Goal: Navigation & Orientation: Understand site structure

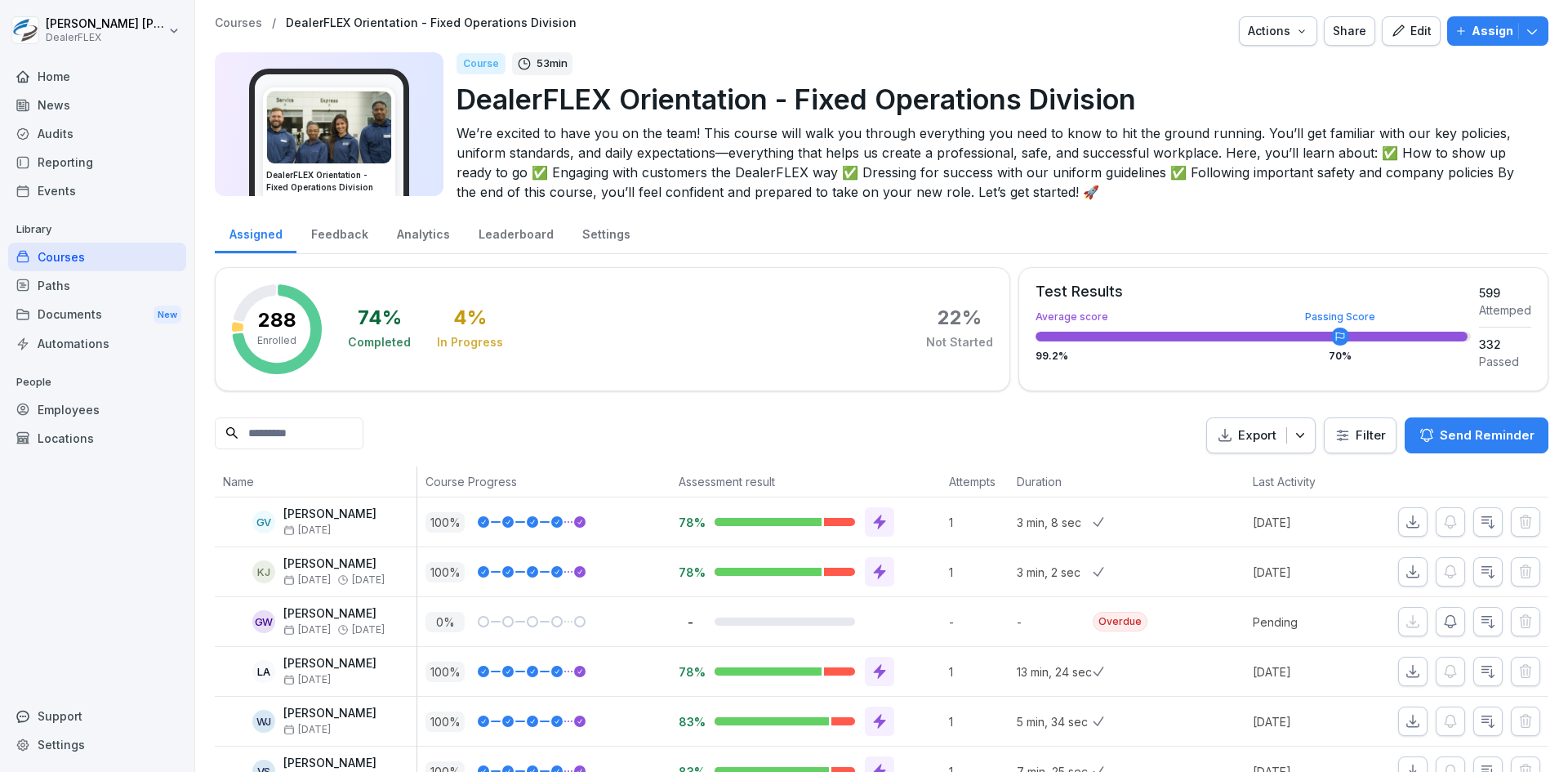
click at [57, 197] on div "Events" at bounding box center [97, 191] width 178 height 29
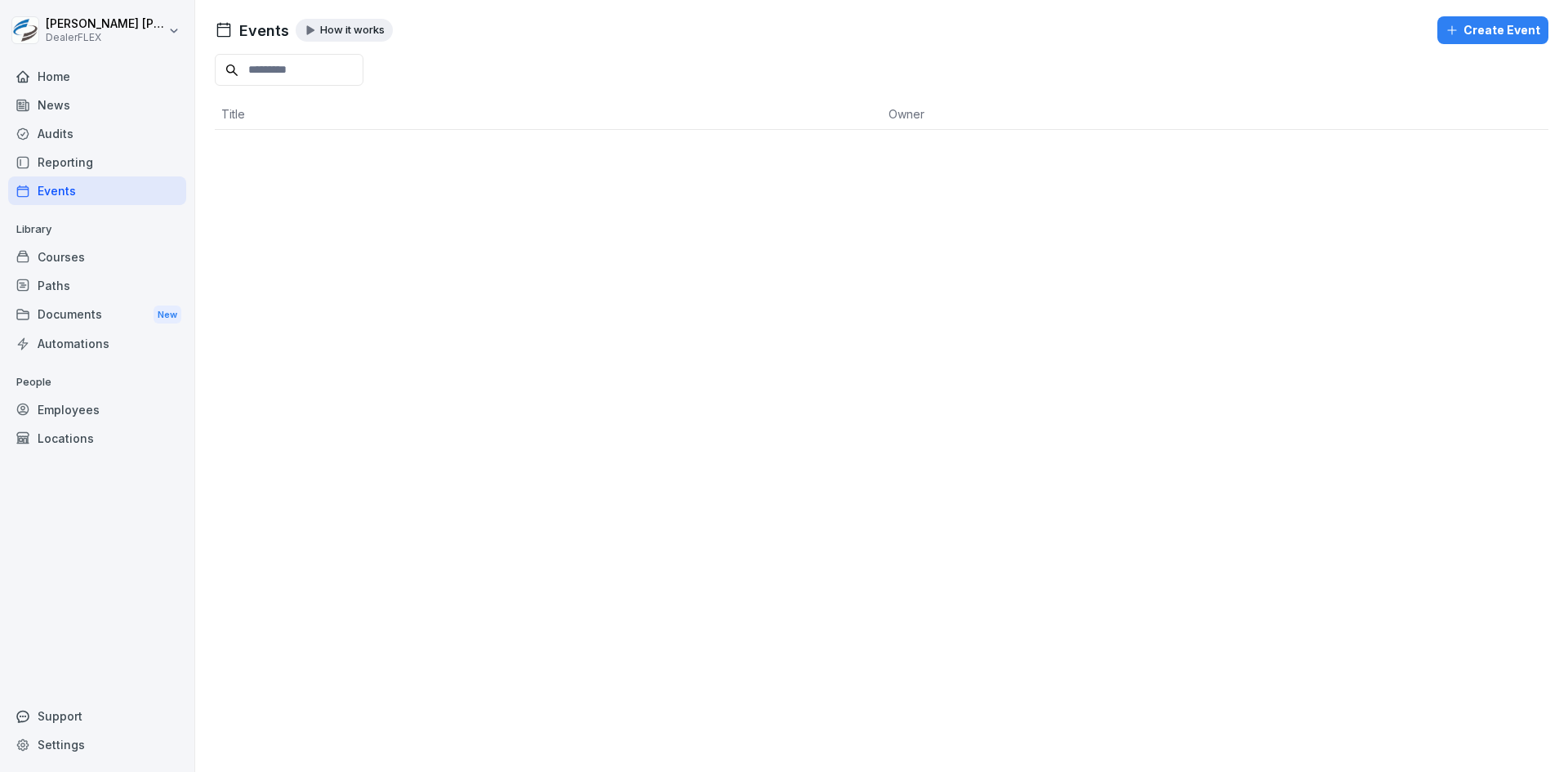
click at [65, 168] on div "Reporting" at bounding box center [97, 162] width 178 height 29
click at [54, 122] on div "Audits" at bounding box center [97, 133] width 178 height 29
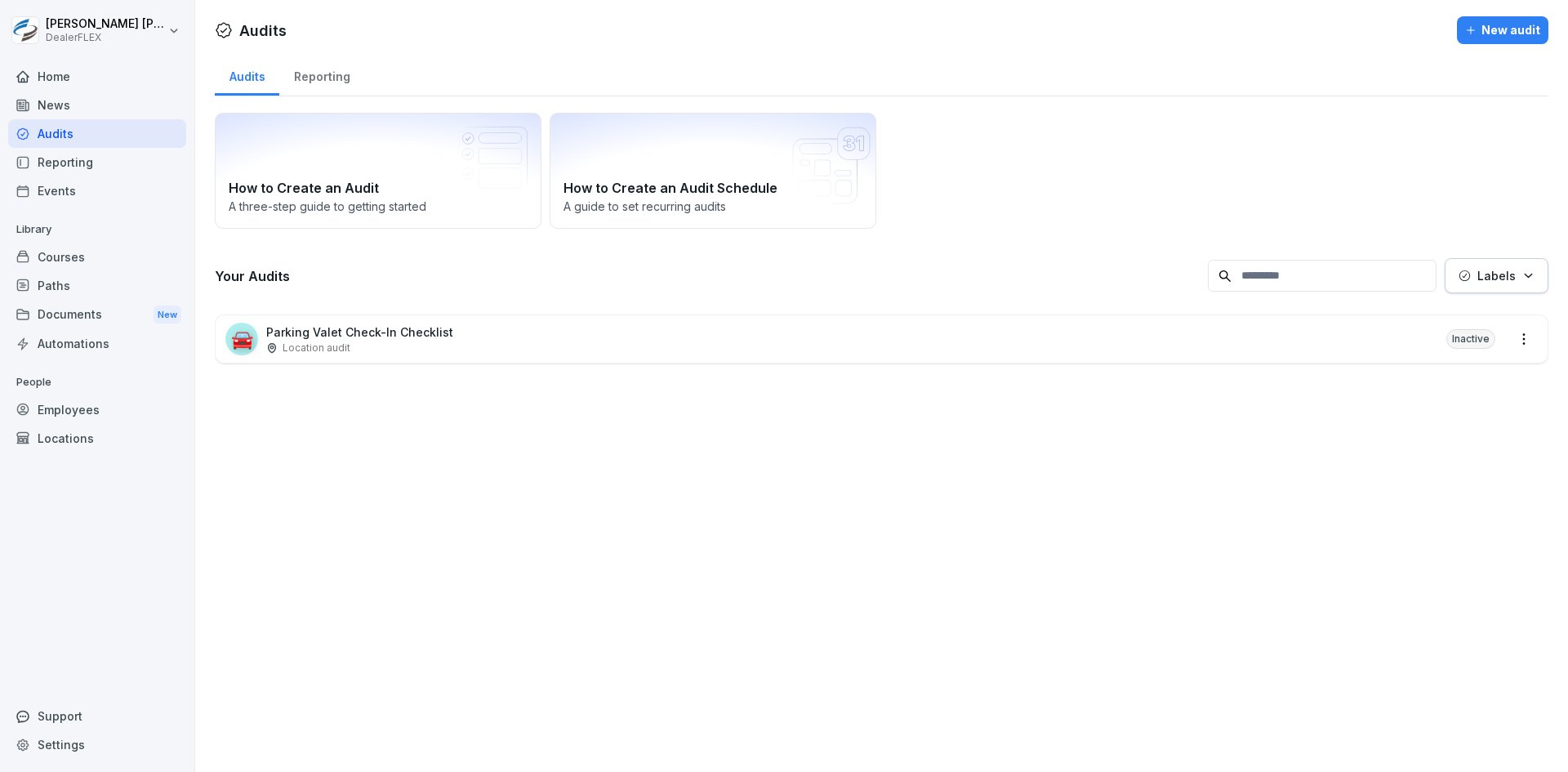
click at [52, 108] on div "News" at bounding box center [97, 105] width 178 height 29
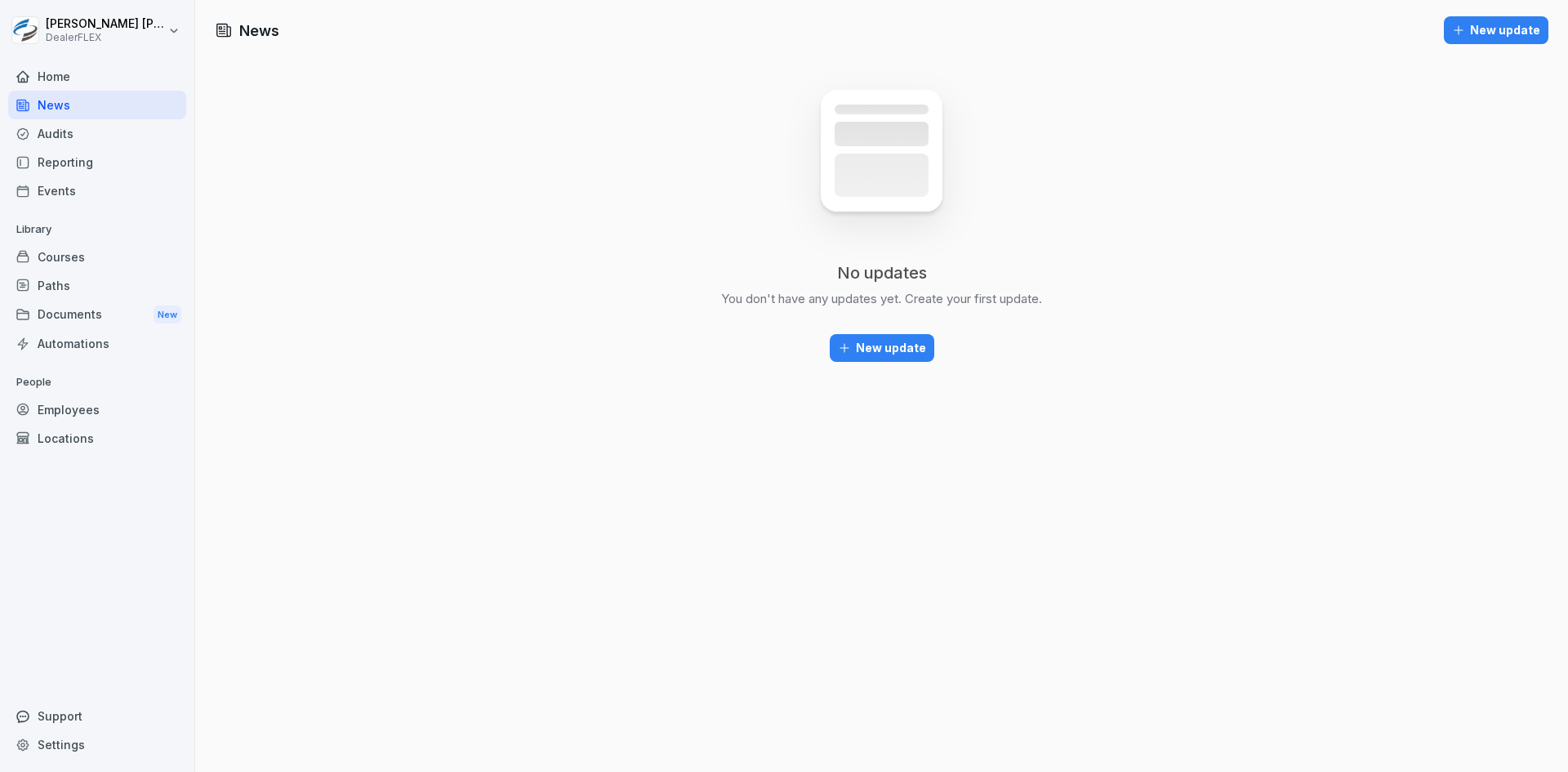
click at [40, 80] on div "Home" at bounding box center [97, 76] width 178 height 29
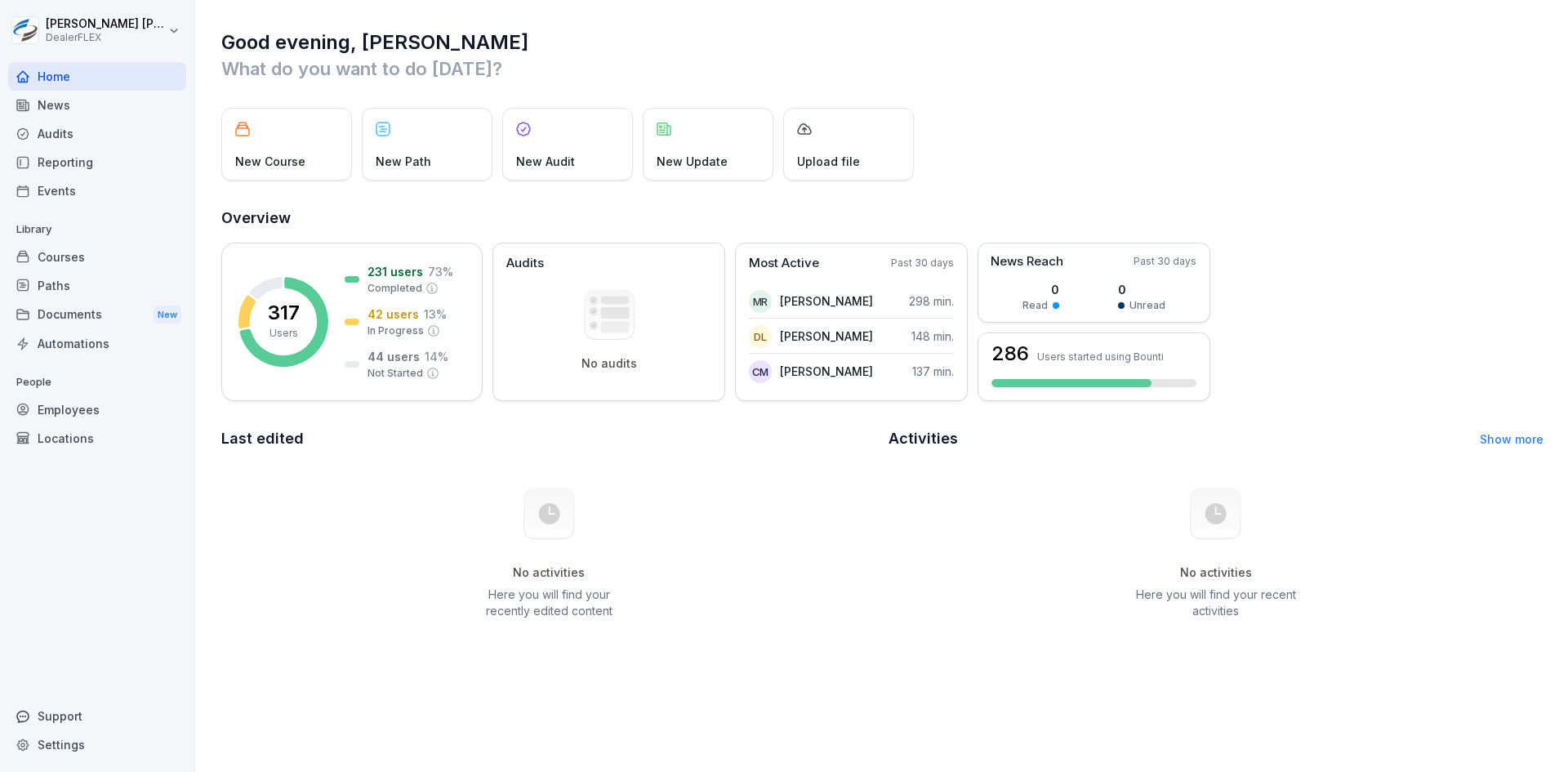
click at [88, 345] on div "Automations" at bounding box center [97, 343] width 178 height 29
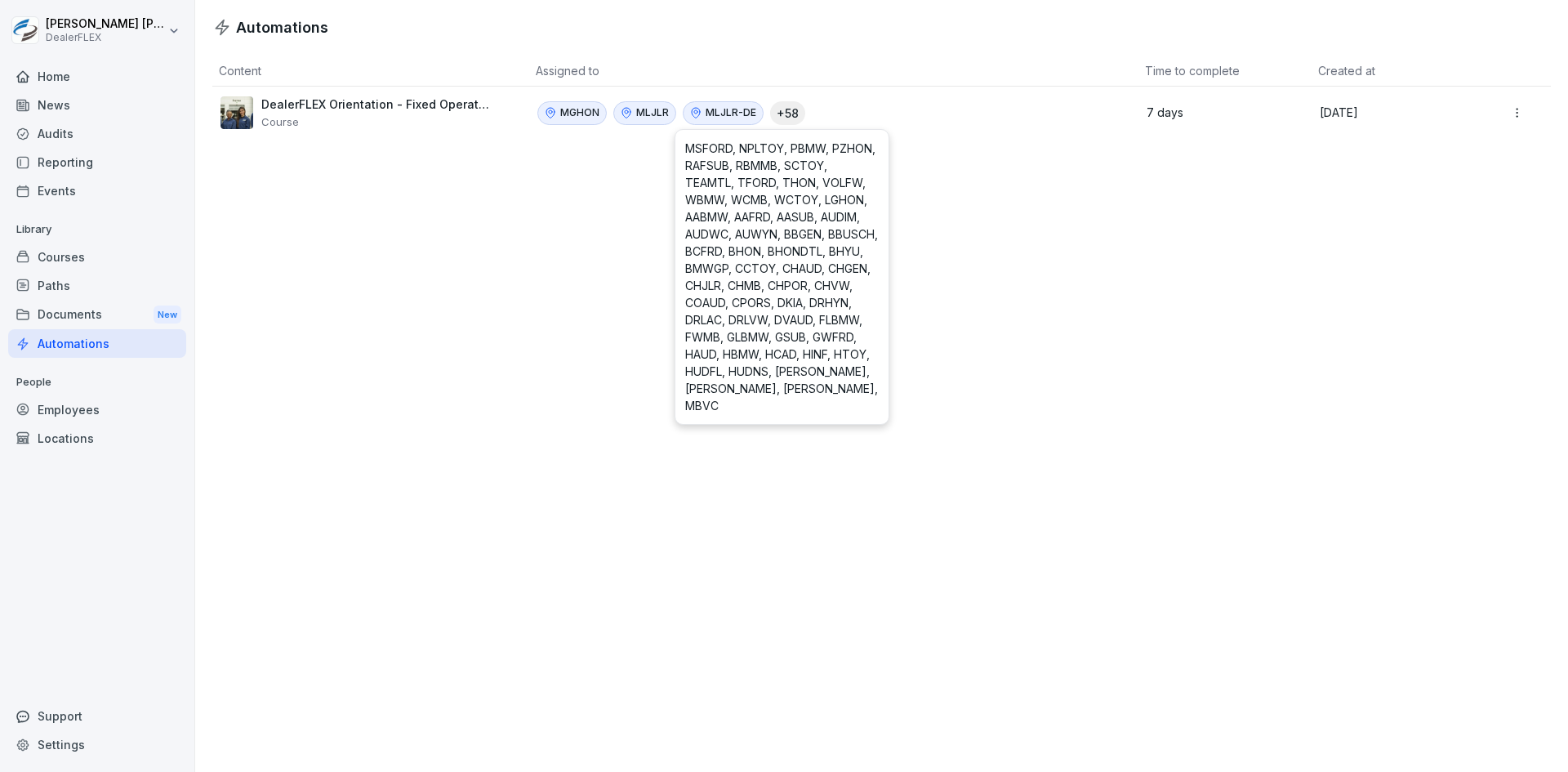
click at [778, 113] on p "+ 58" at bounding box center [788, 113] width 22 height 17
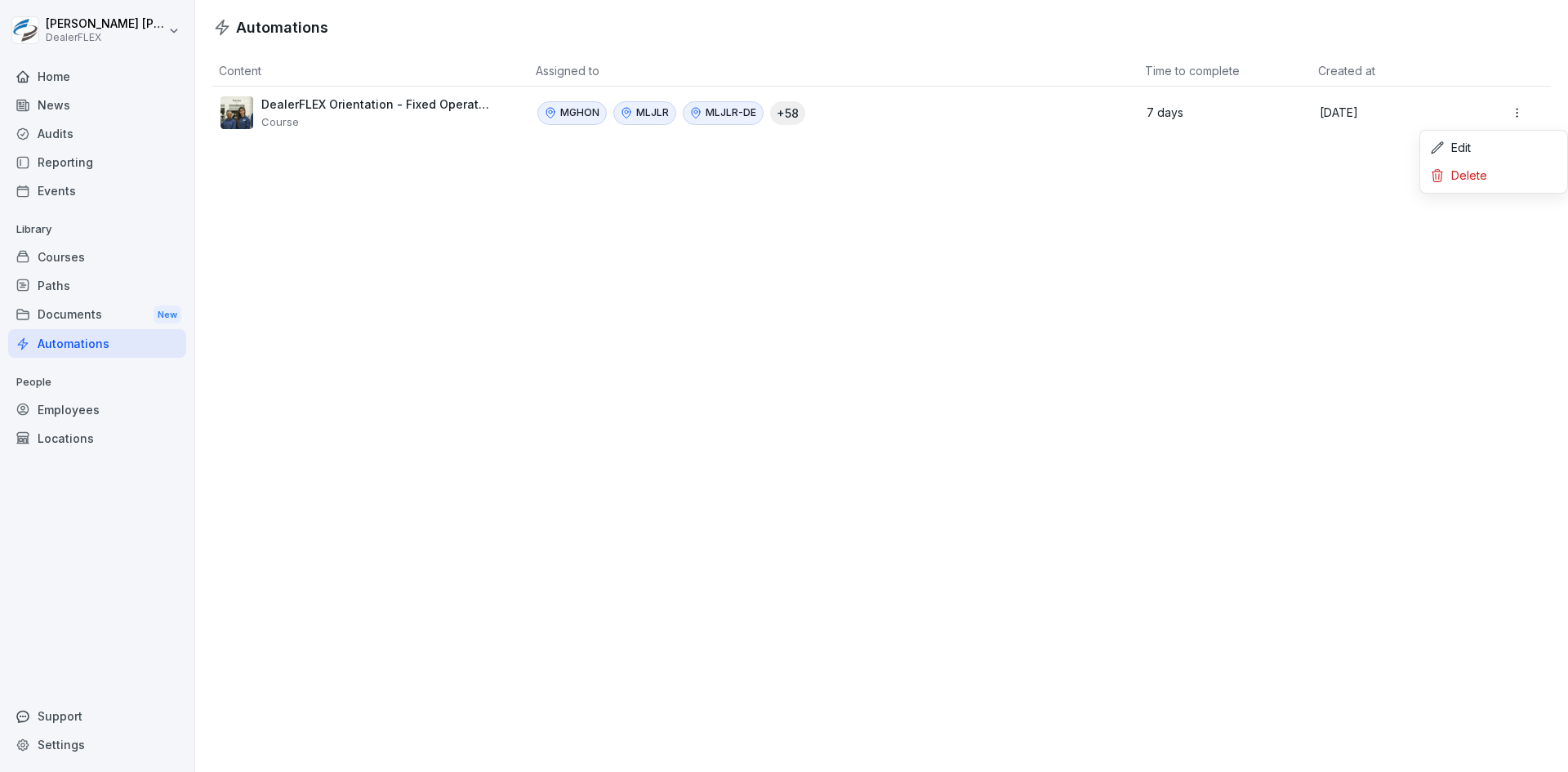
click at [1509, 111] on html "[PERSON_NAME] DealerFLEX Home News Audits Reporting Events Library Courses Path…" at bounding box center [784, 386] width 1568 height 772
click at [1456, 147] on div "Edit" at bounding box center [1494, 148] width 140 height 28
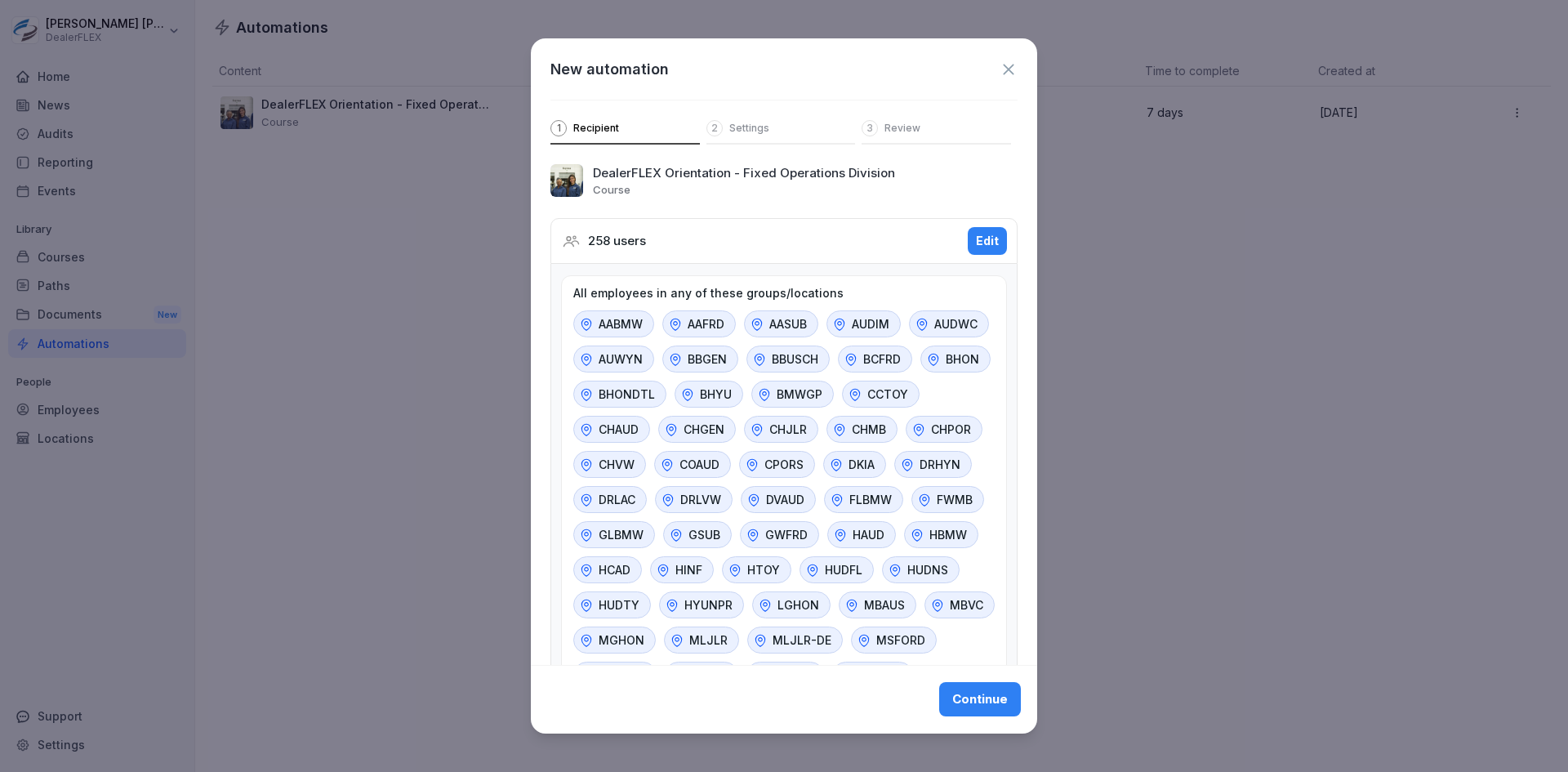
click at [1000, 67] on icon at bounding box center [1009, 69] width 18 height 18
